Goal: Information Seeking & Learning: Learn about a topic

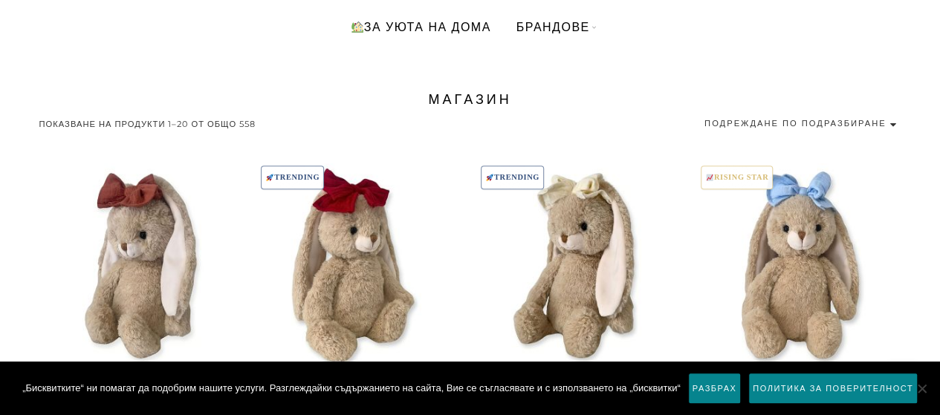
scroll to position [262, 0]
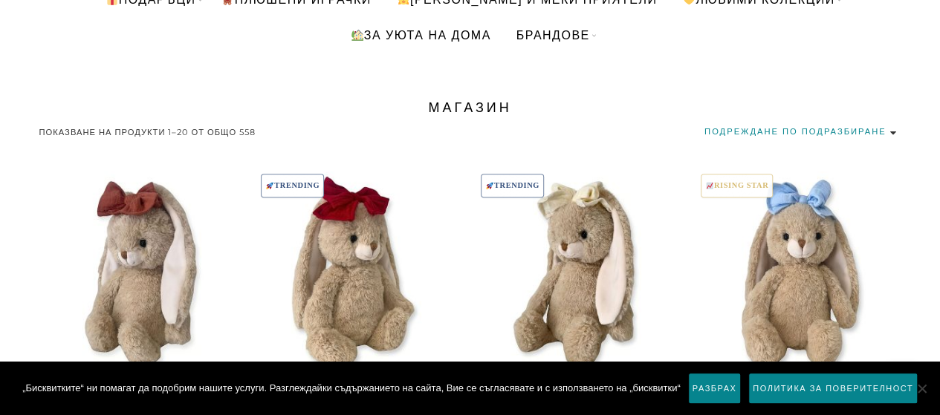
click at [820, 129] on select "Подреждане по подразбиране Първо най-популярните Сортиране по средна оценка Пър…" at bounding box center [802, 132] width 197 height 20
select select "price"
click at [704, 122] on select "Подреждане по подразбиране Първо най-популярните Сортиране по средна оценка Пър…" at bounding box center [802, 132] width 197 height 20
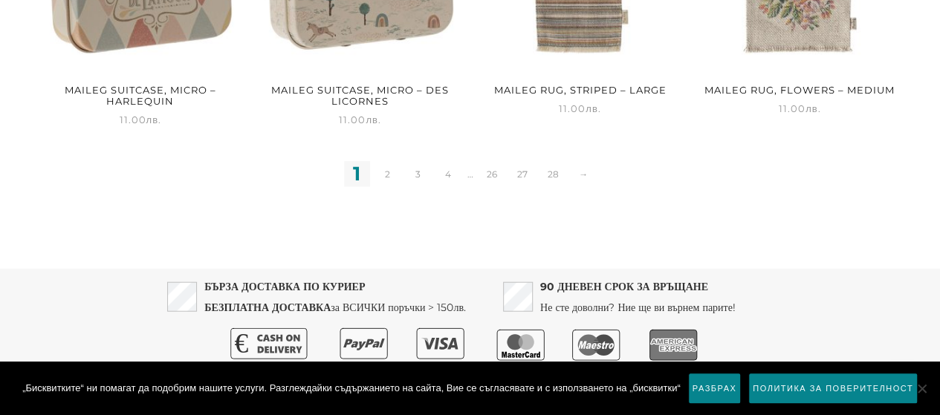
scroll to position [1698, 0]
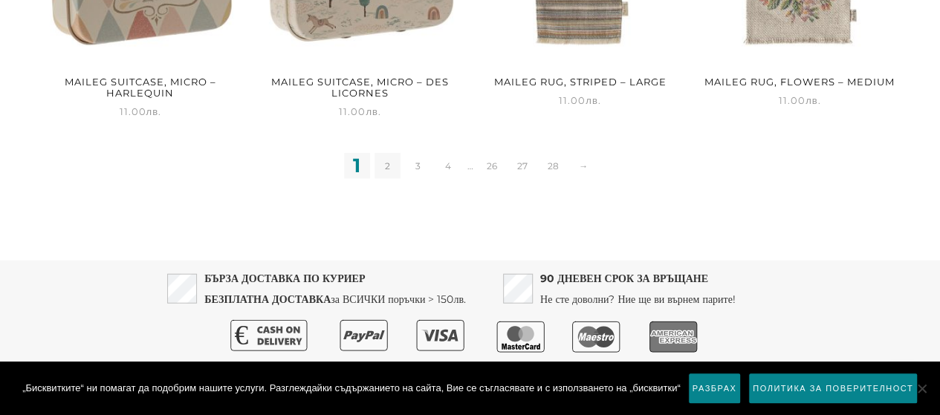
click at [392, 155] on link "2" at bounding box center [387, 166] width 26 height 26
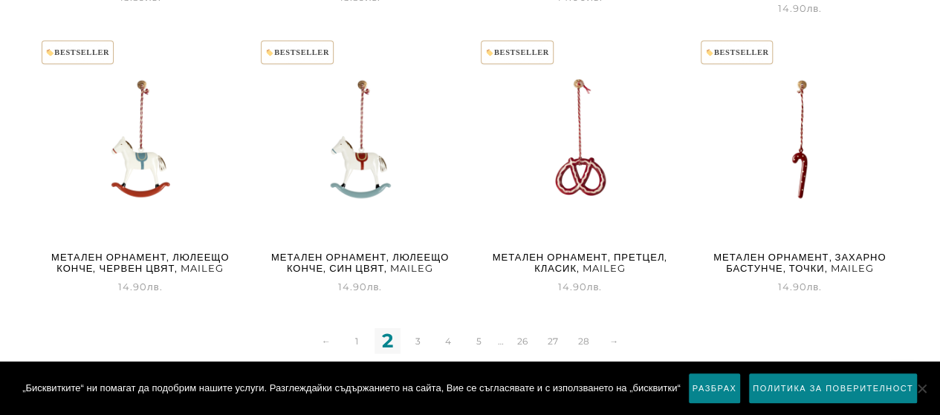
scroll to position [1525, 0]
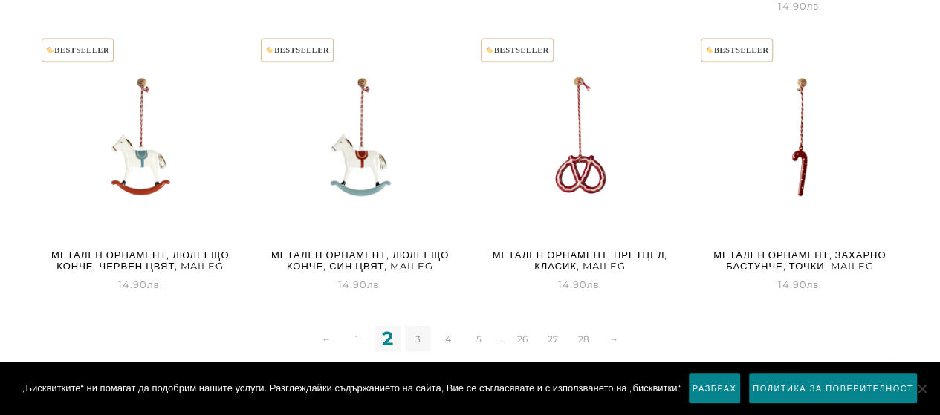
click at [415, 326] on link "3" at bounding box center [418, 339] width 26 height 26
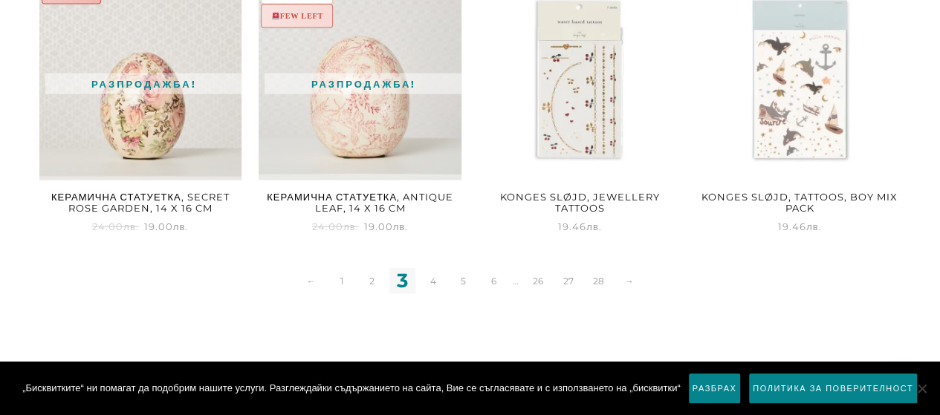
scroll to position [1719, 0]
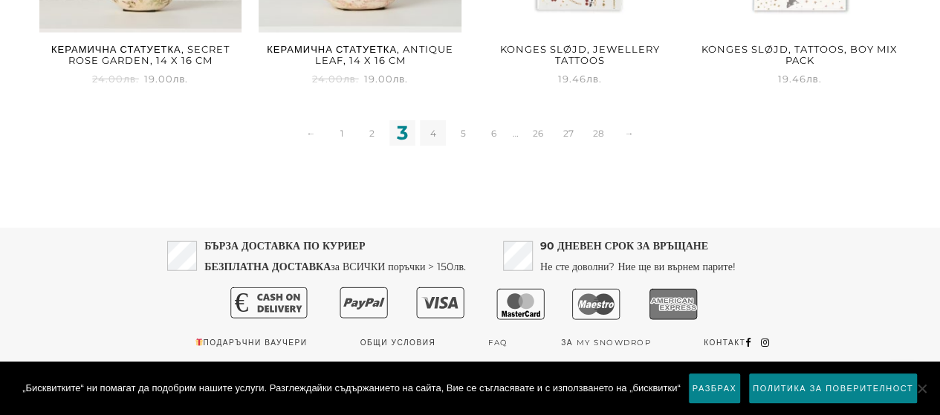
click at [432, 130] on link "4" at bounding box center [433, 133] width 26 height 26
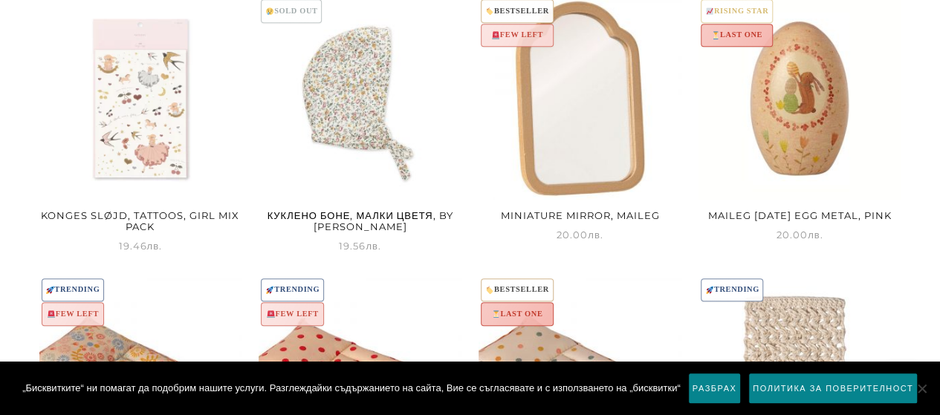
scroll to position [447, 0]
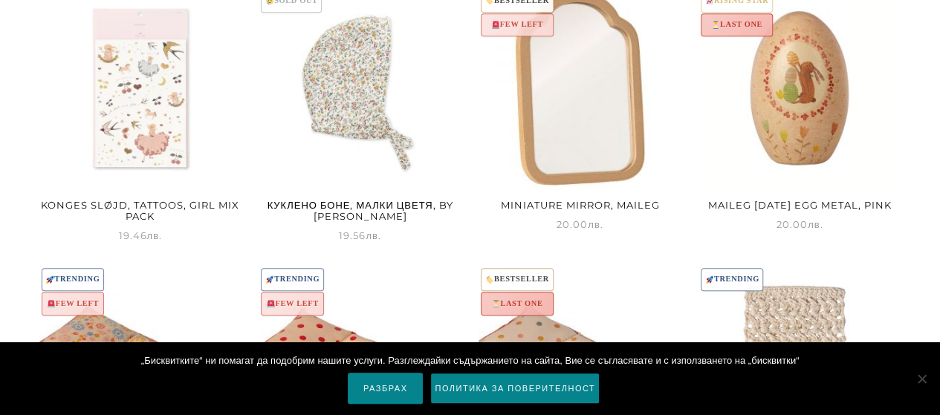
click at [389, 392] on link "Разбрах" at bounding box center [385, 388] width 75 height 31
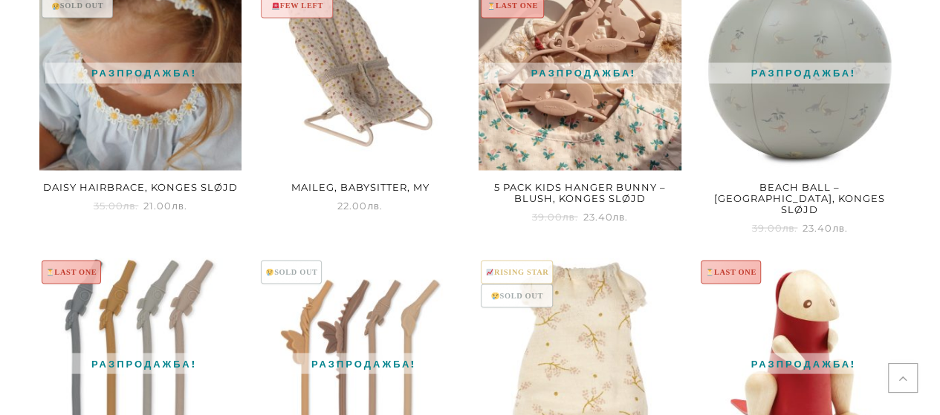
scroll to position [1502, 0]
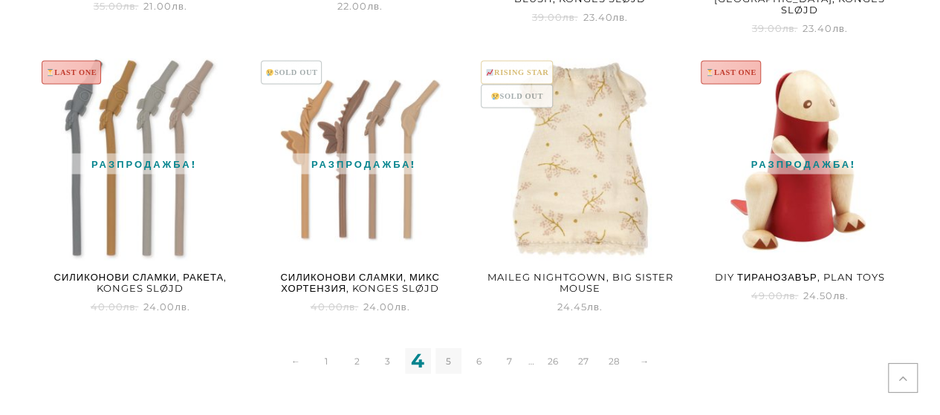
click at [448, 351] on link "5" at bounding box center [448, 361] width 26 height 26
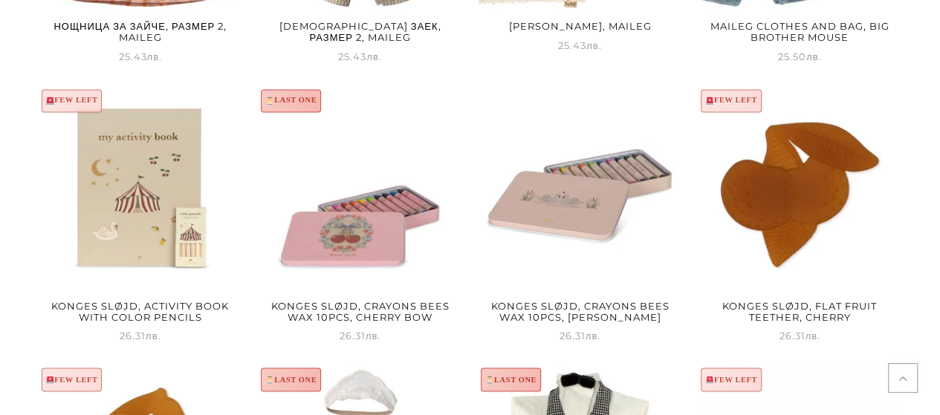
scroll to position [1462, 0]
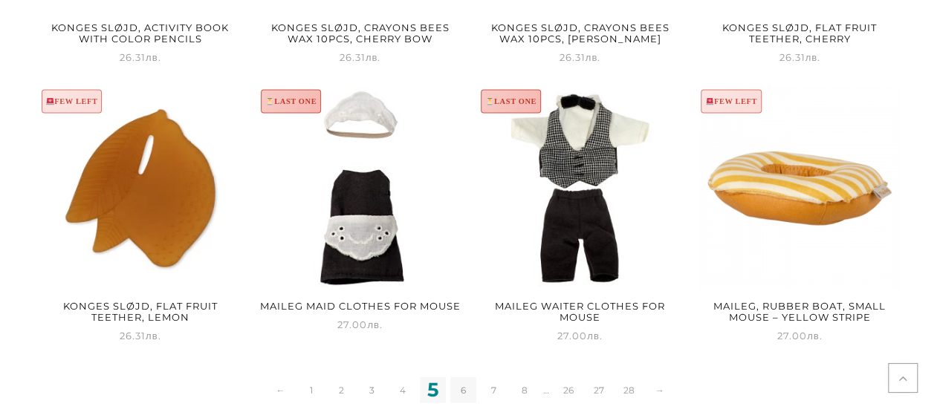
click at [464, 388] on link "6" at bounding box center [463, 390] width 26 height 26
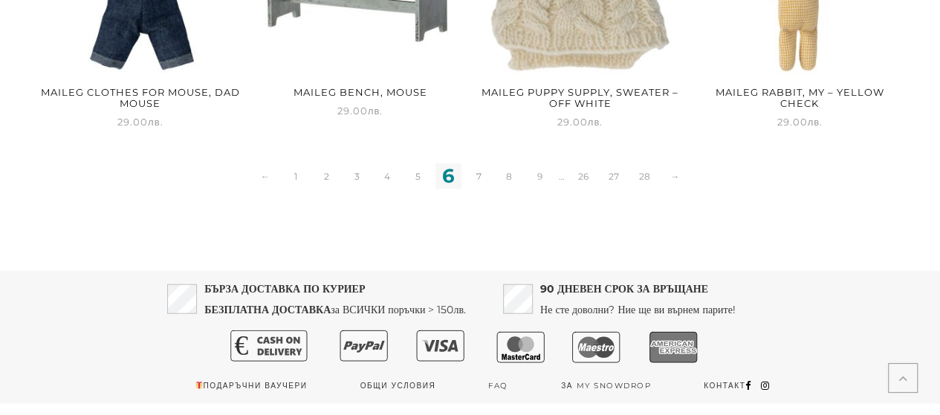
scroll to position [1708, 0]
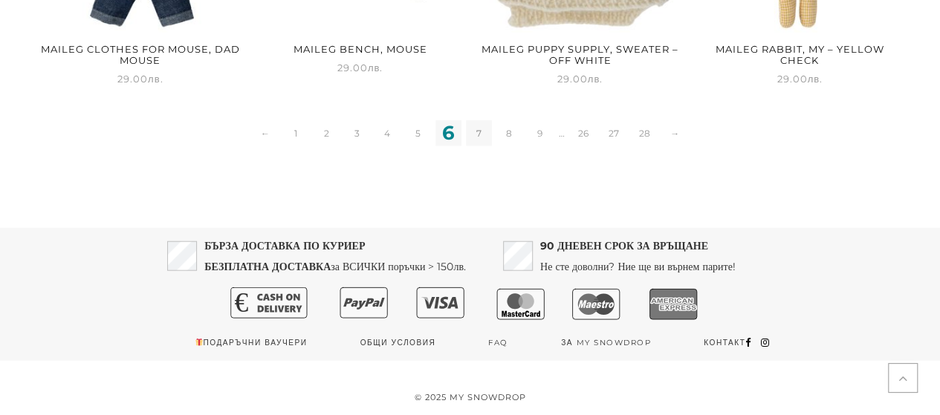
click at [484, 132] on link "7" at bounding box center [479, 133] width 26 height 26
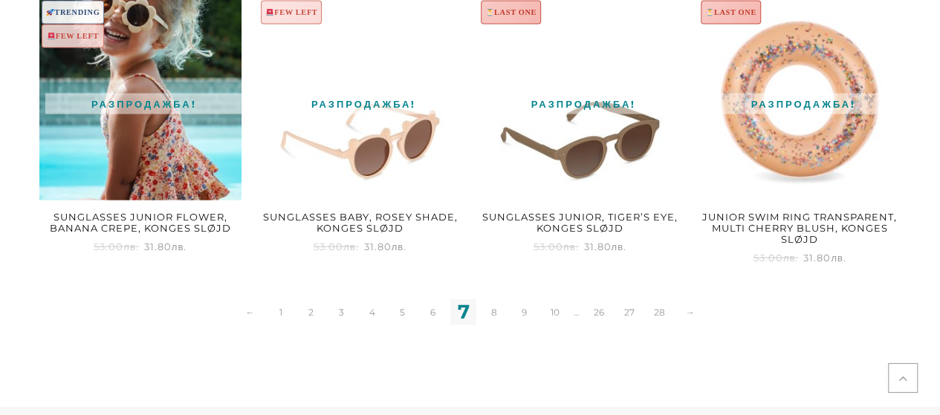
scroll to position [1554, 0]
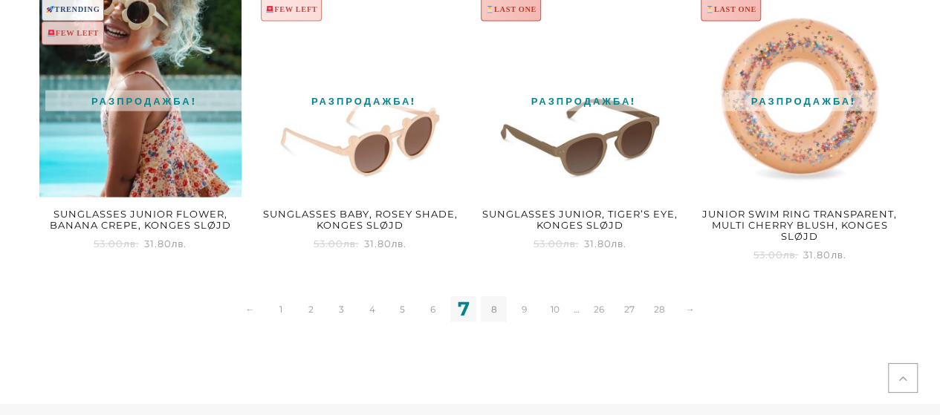
click at [492, 308] on link "8" at bounding box center [494, 309] width 26 height 26
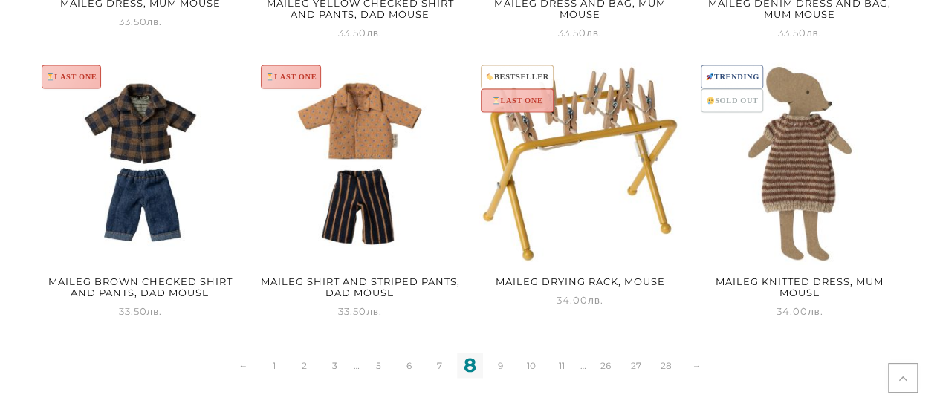
scroll to position [1501, 0]
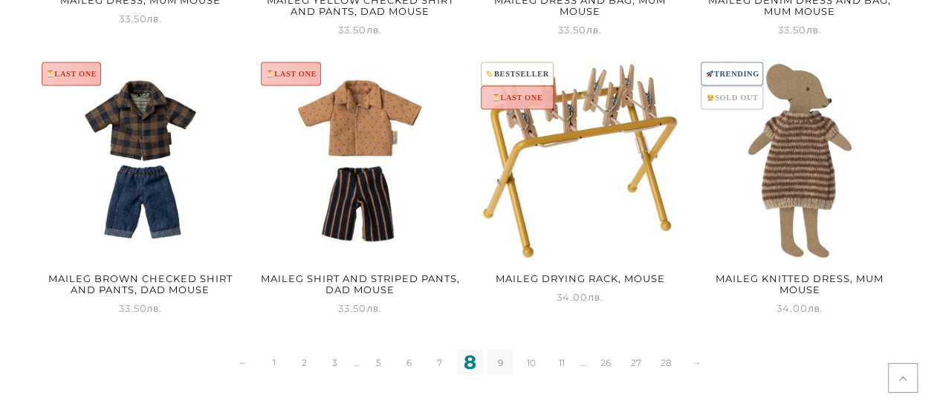
click at [501, 354] on link "9" at bounding box center [500, 363] width 26 height 26
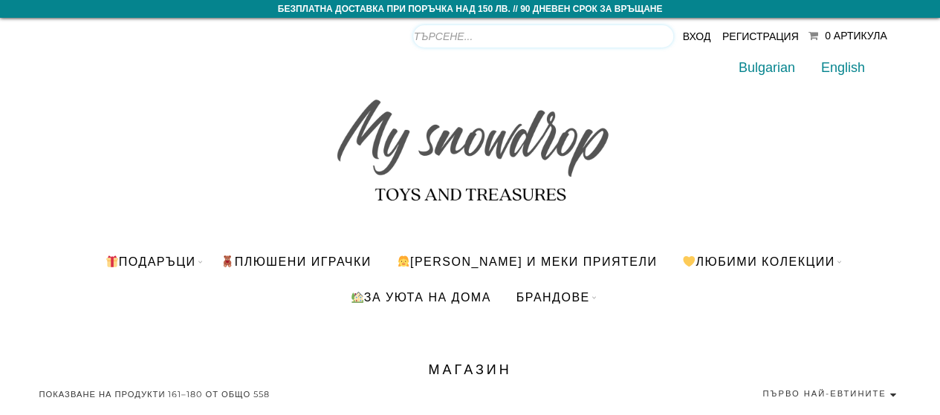
click at [637, 39] on input "Products search" at bounding box center [543, 36] width 260 height 22
type input "mouse"
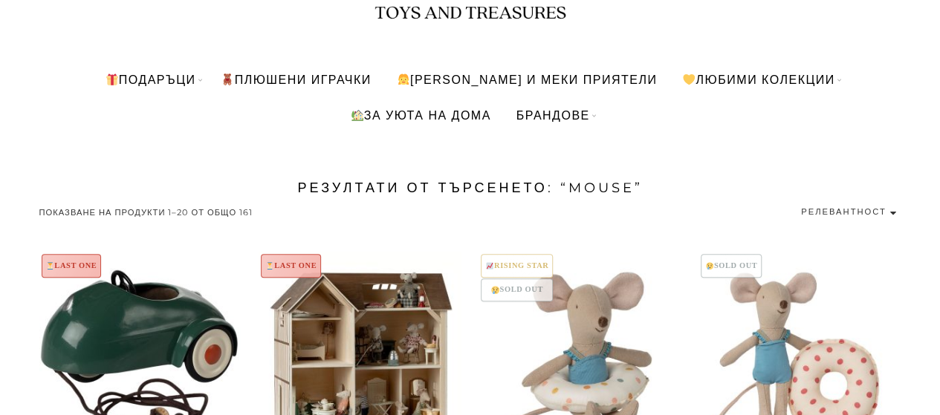
scroll to position [201, 0]
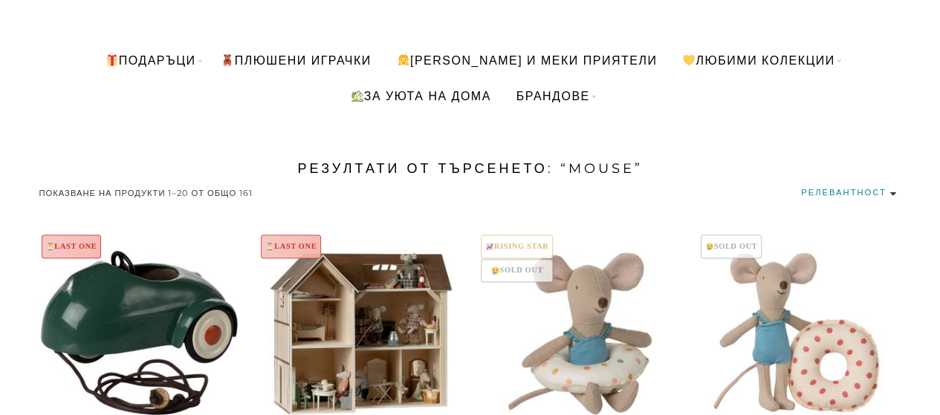
click at [866, 191] on select "Релевантност Първо най-популярните Сортиране по средна оценка Първо най-новите …" at bounding box center [805, 193] width 192 height 20
select select "price"
click at [709, 183] on select "Релевантност Първо най-популярните Сортиране по средна оценка Първо най-новите …" at bounding box center [805, 193] width 192 height 20
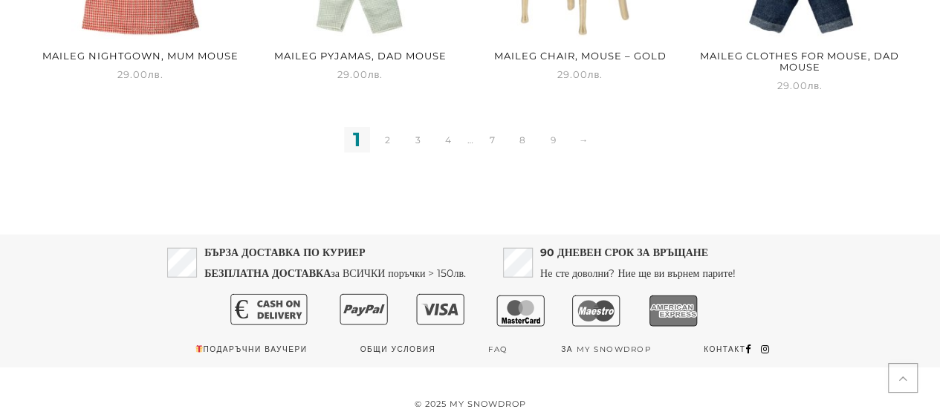
scroll to position [1716, 0]
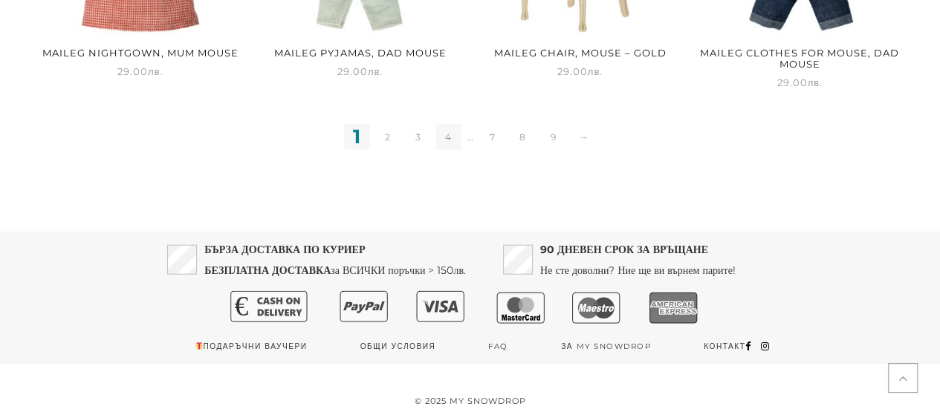
click at [441, 142] on link "4" at bounding box center [448, 137] width 26 height 26
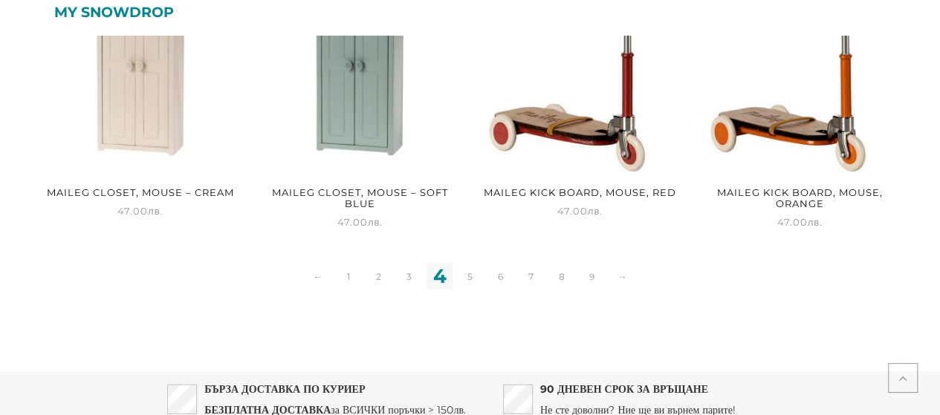
scroll to position [1581, 0]
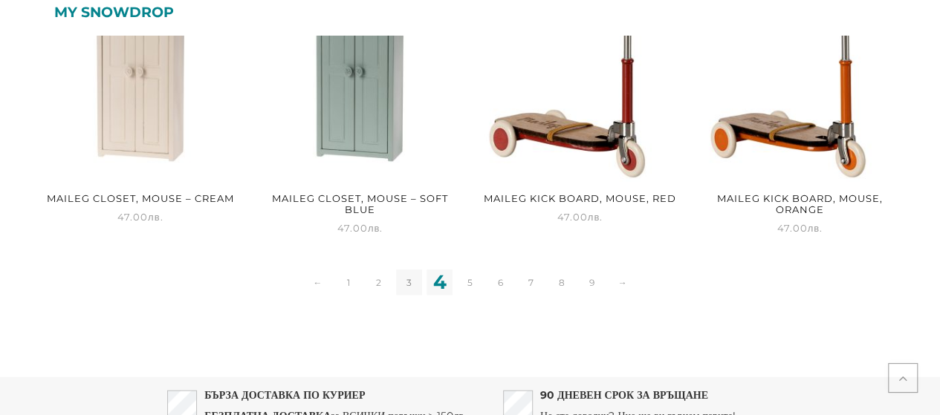
click at [403, 293] on link "3" at bounding box center [409, 283] width 26 height 26
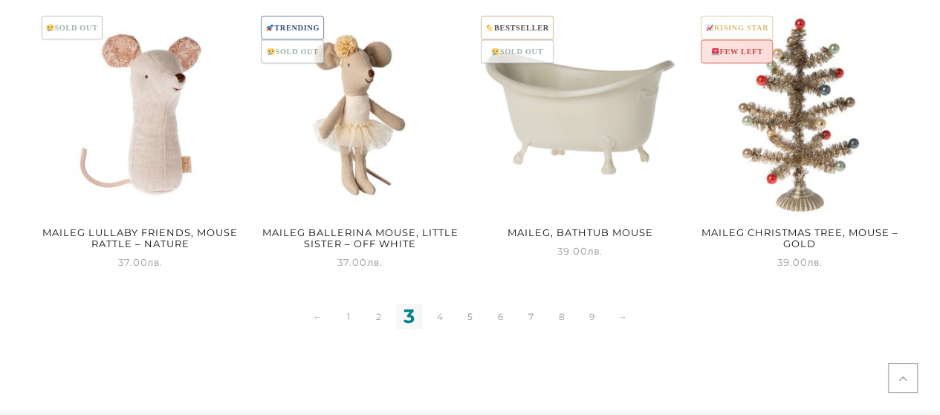
scroll to position [1552, 0]
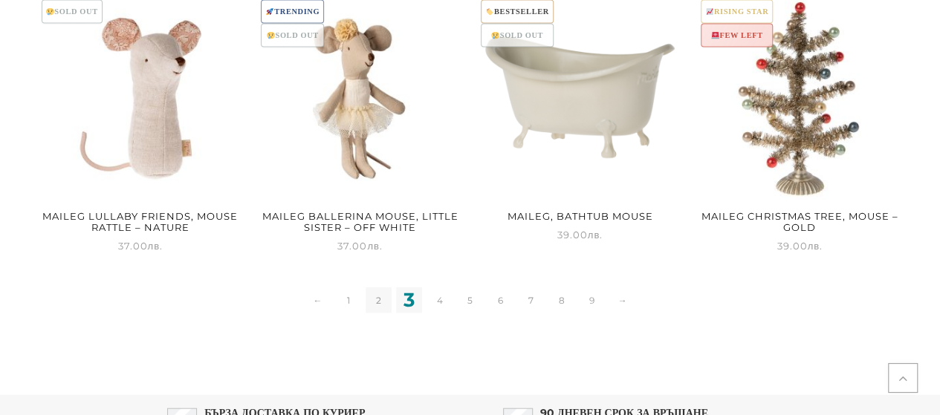
click at [377, 299] on link "2" at bounding box center [379, 301] width 26 height 26
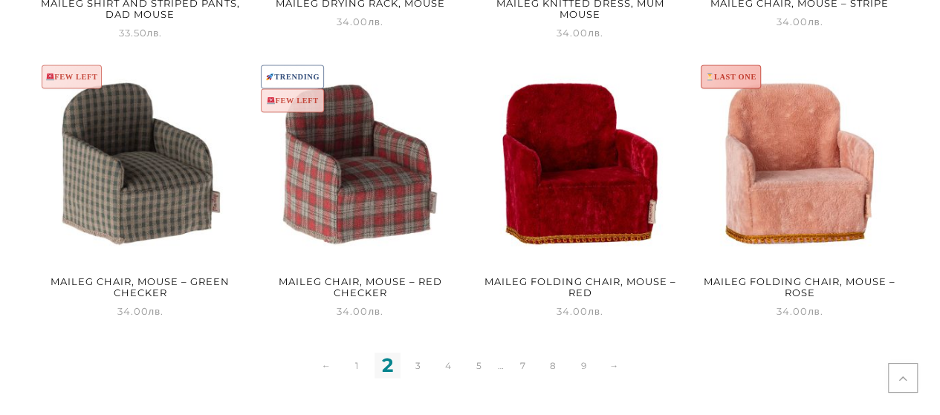
scroll to position [1492, 0]
